Goal: Task Accomplishment & Management: Use online tool/utility

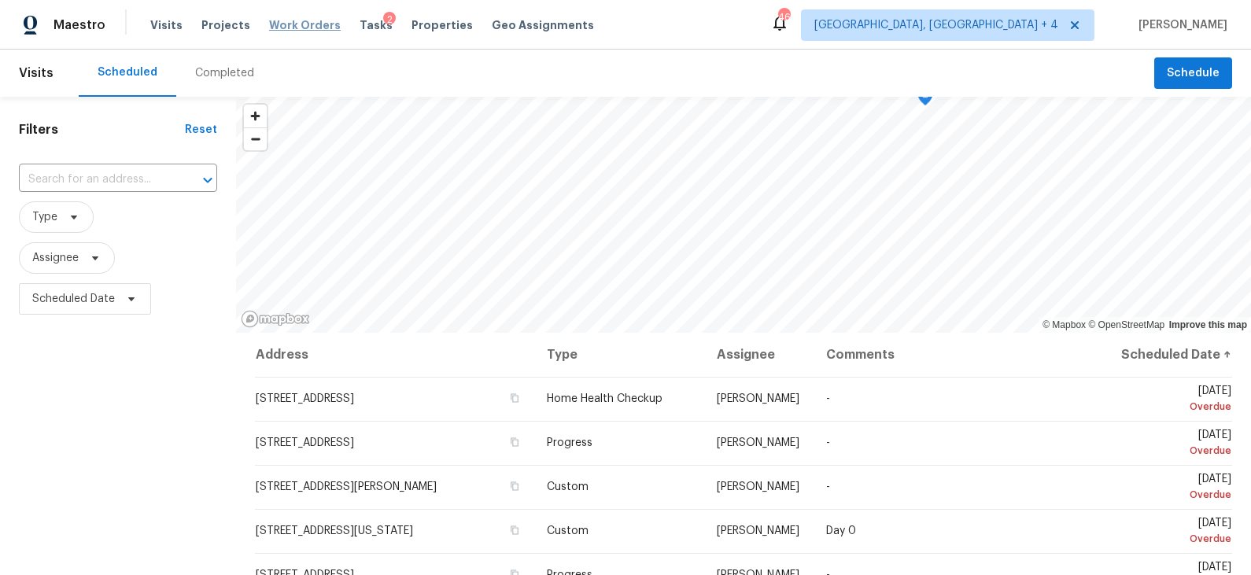
click at [270, 21] on span "Work Orders" at bounding box center [305, 25] width 72 height 16
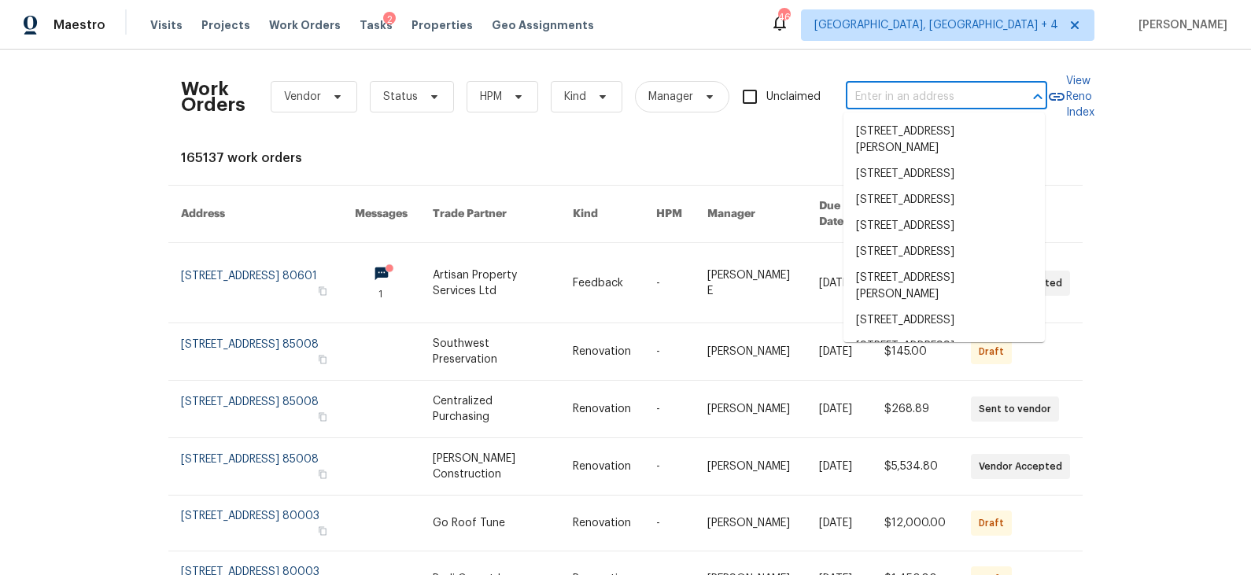
click at [911, 91] on input "text" at bounding box center [924, 97] width 157 height 24
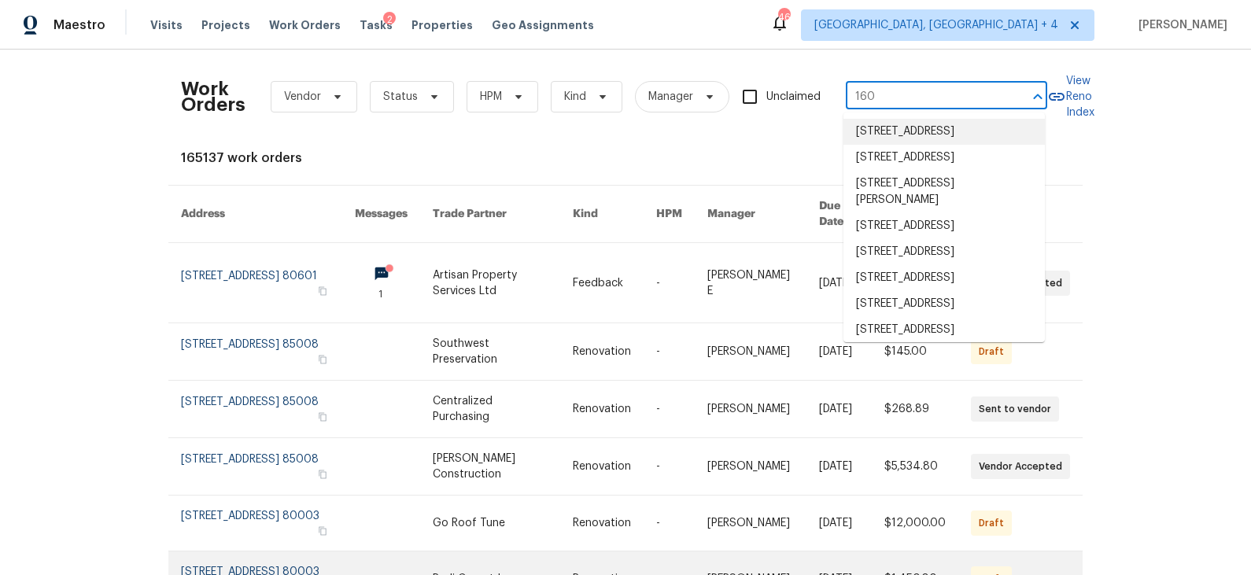
type input "160"
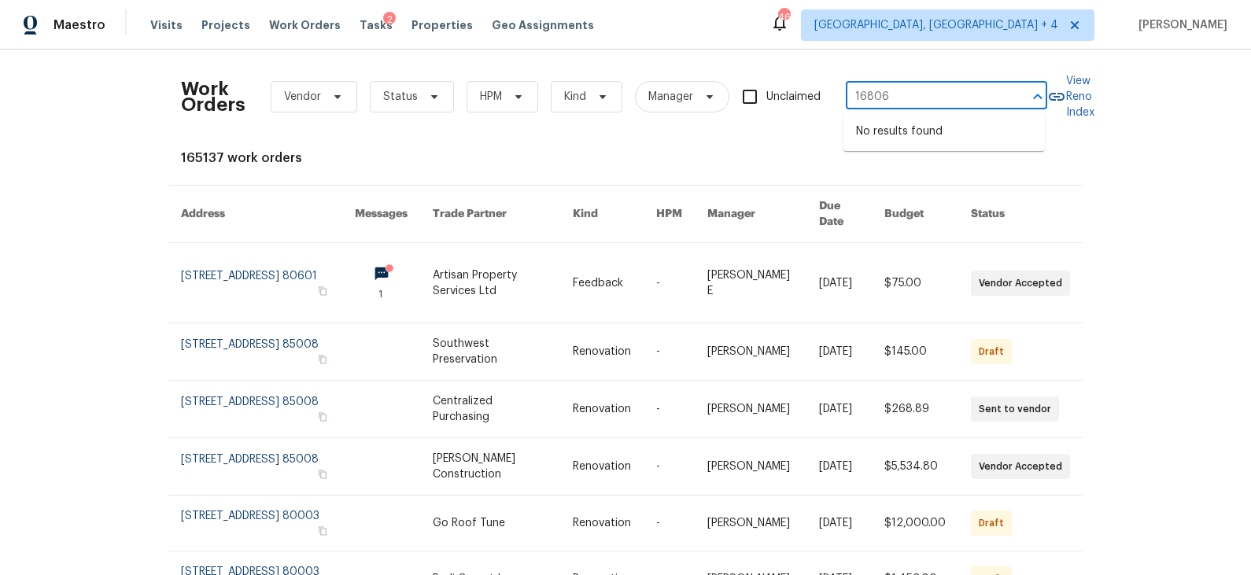
type input "16806"
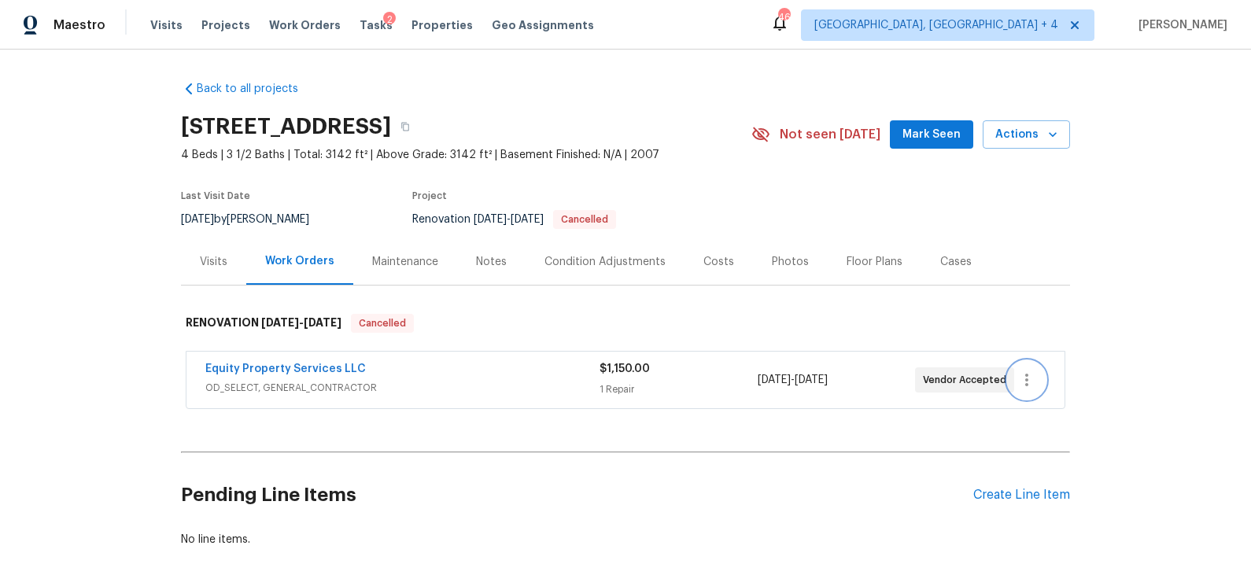
click at [1028, 379] on icon "button" at bounding box center [1027, 380] width 3 height 13
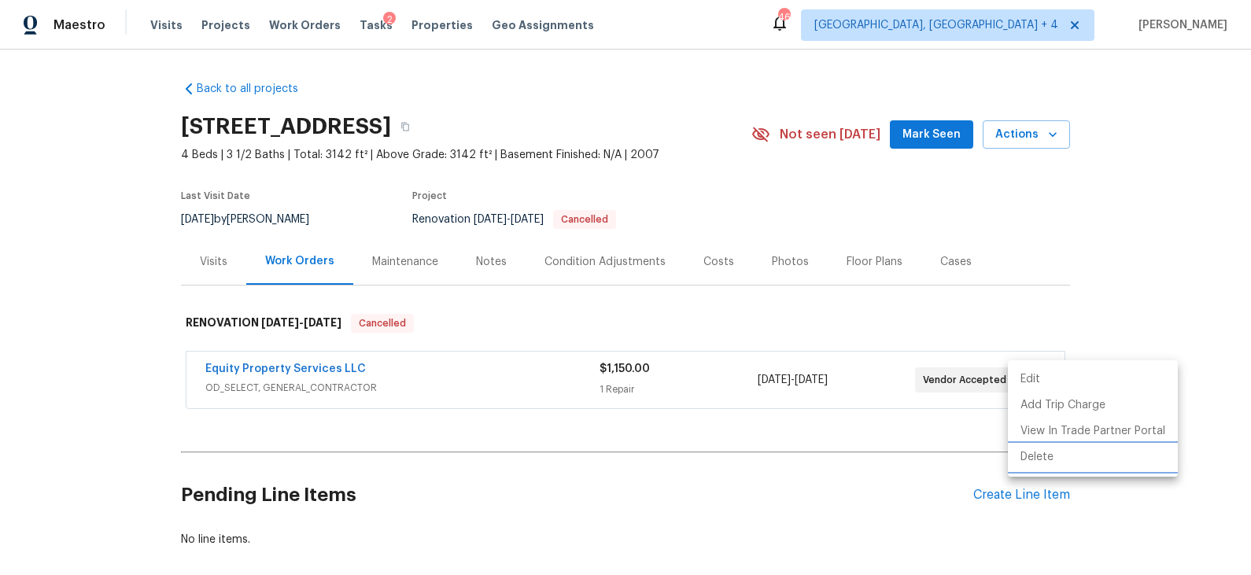
click at [1044, 458] on li "Delete" at bounding box center [1093, 458] width 170 height 26
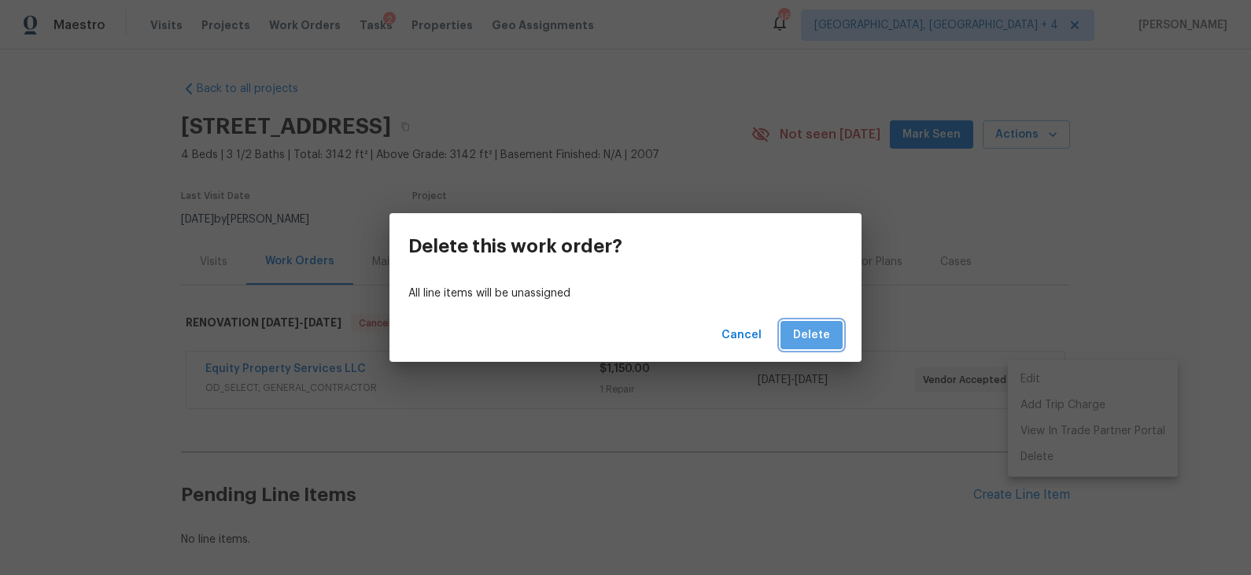
click at [816, 334] on span "Delete" at bounding box center [811, 336] width 37 height 20
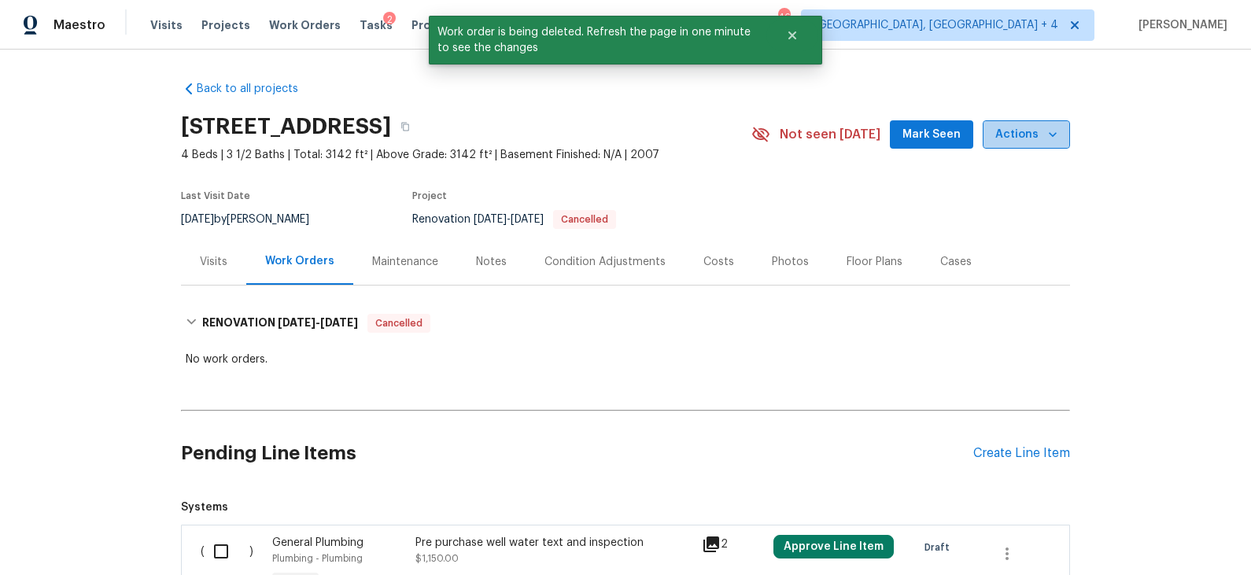
click at [1045, 136] on icon "button" at bounding box center [1053, 135] width 16 height 16
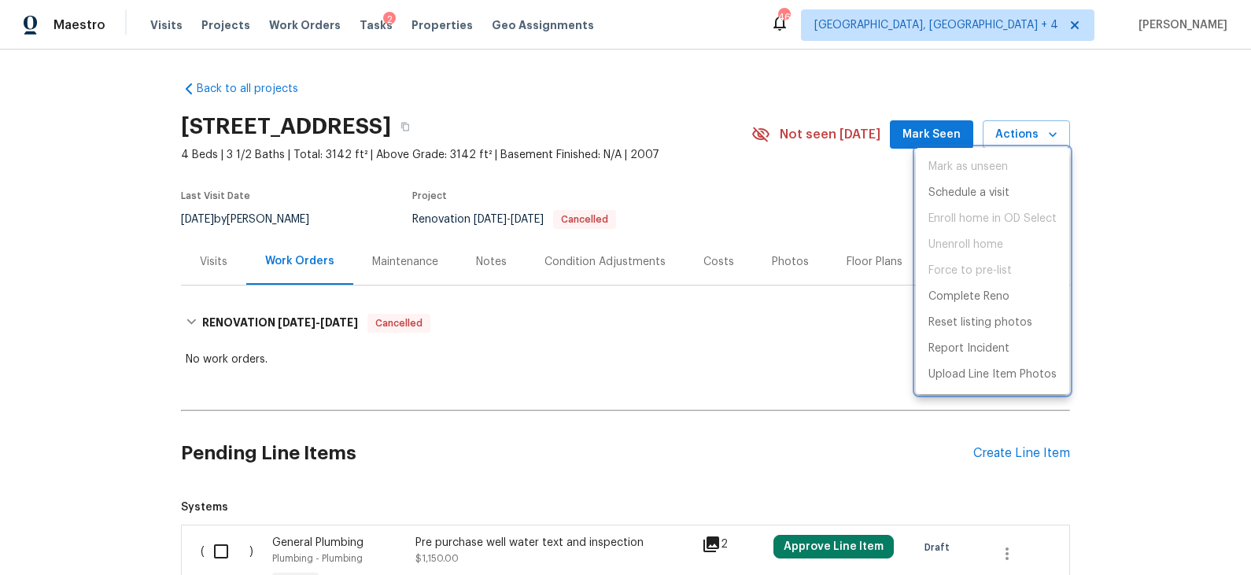
click at [805, 326] on div at bounding box center [625, 287] width 1251 height 575
